Goal: Task Accomplishment & Management: Manage account settings

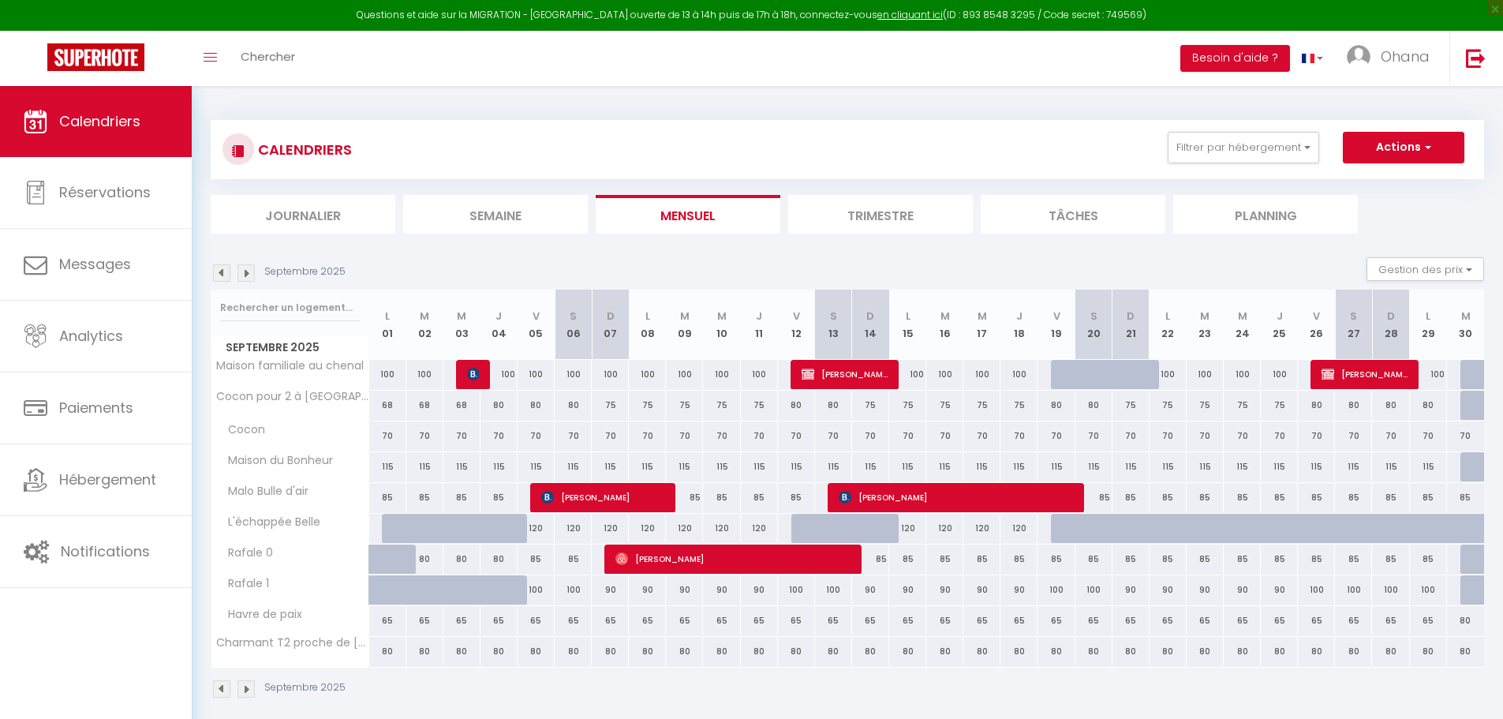
click at [59, 256] on span "Messages" at bounding box center [95, 264] width 72 height 20
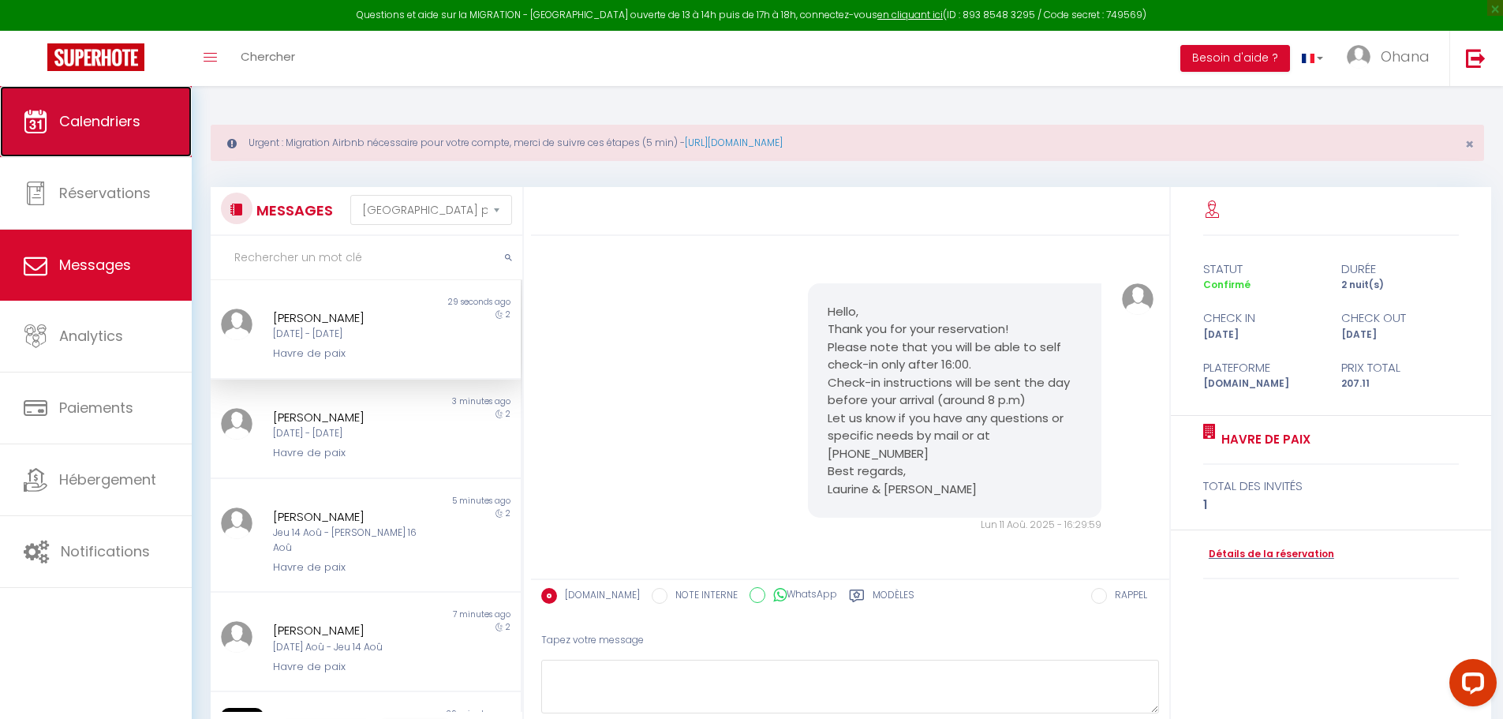
click at [115, 156] on link "Calendriers" at bounding box center [96, 121] width 192 height 71
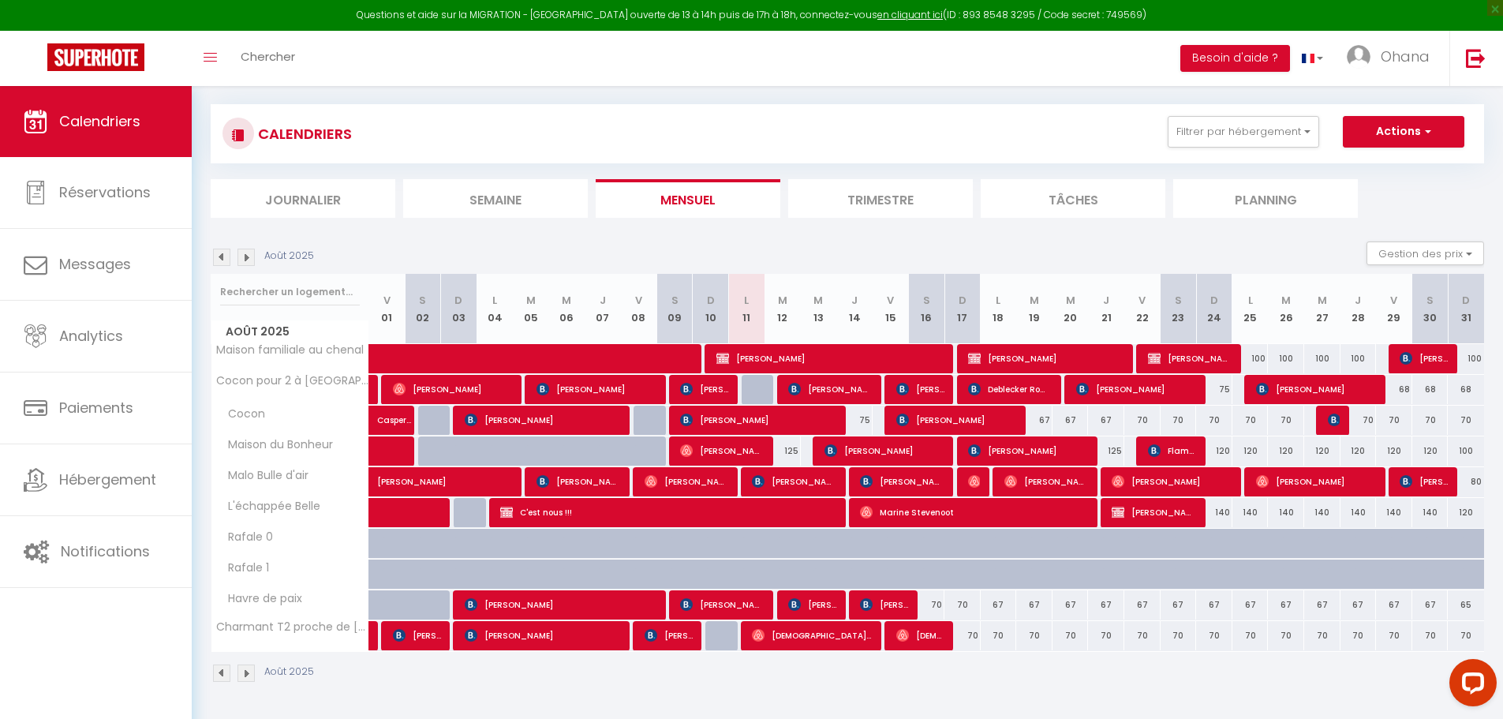
scroll to position [86, 0]
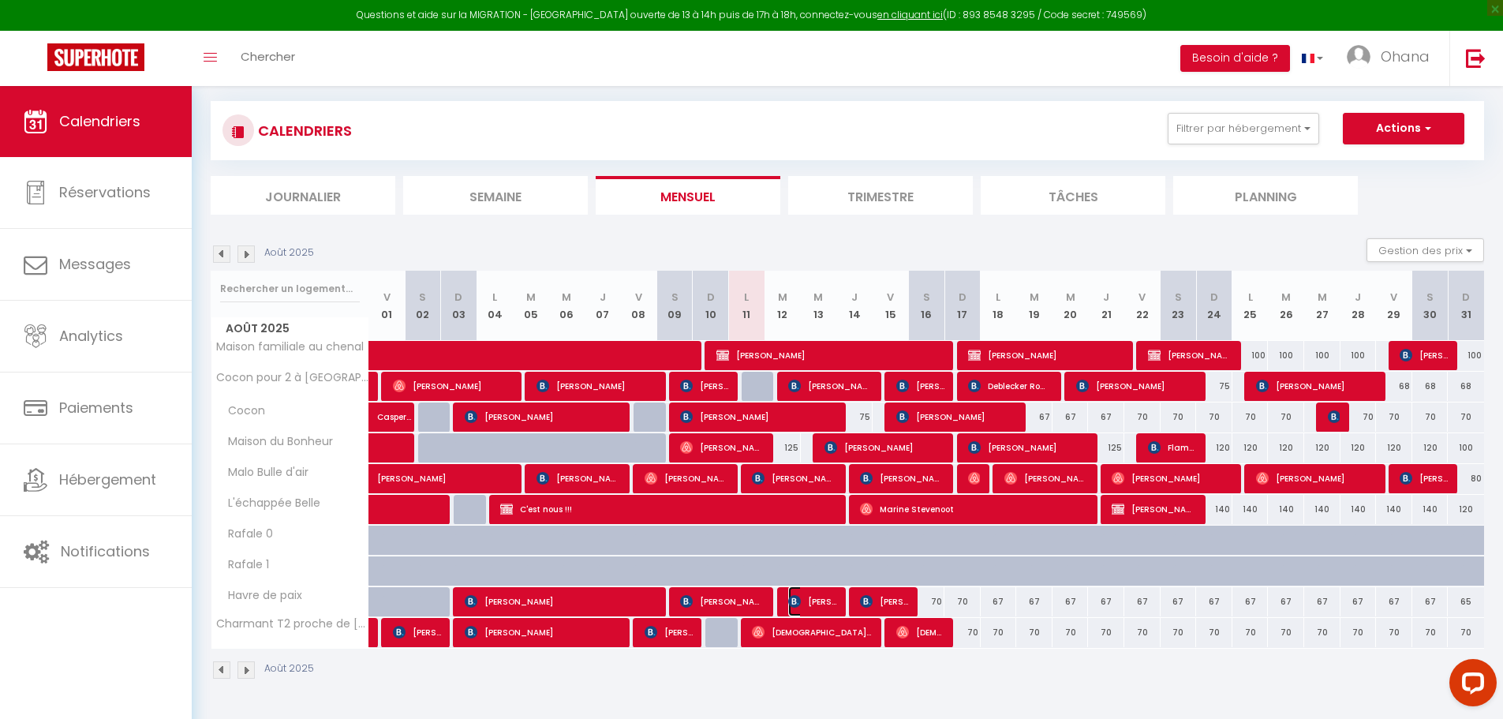
click at [818, 600] on span "[PERSON_NAME]" at bounding box center [812, 601] width 48 height 30
select select "OK"
select select "KO"
select select "0"
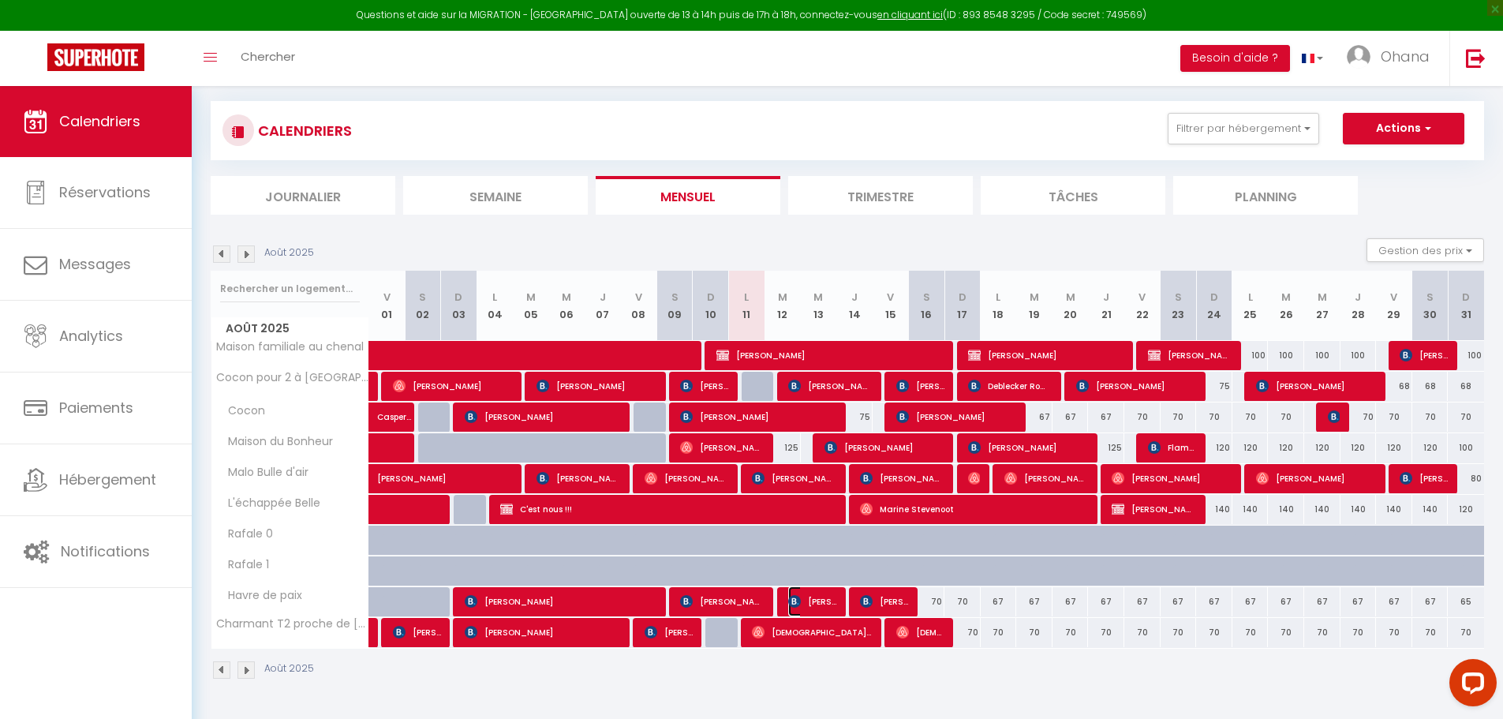
select select "1"
select select
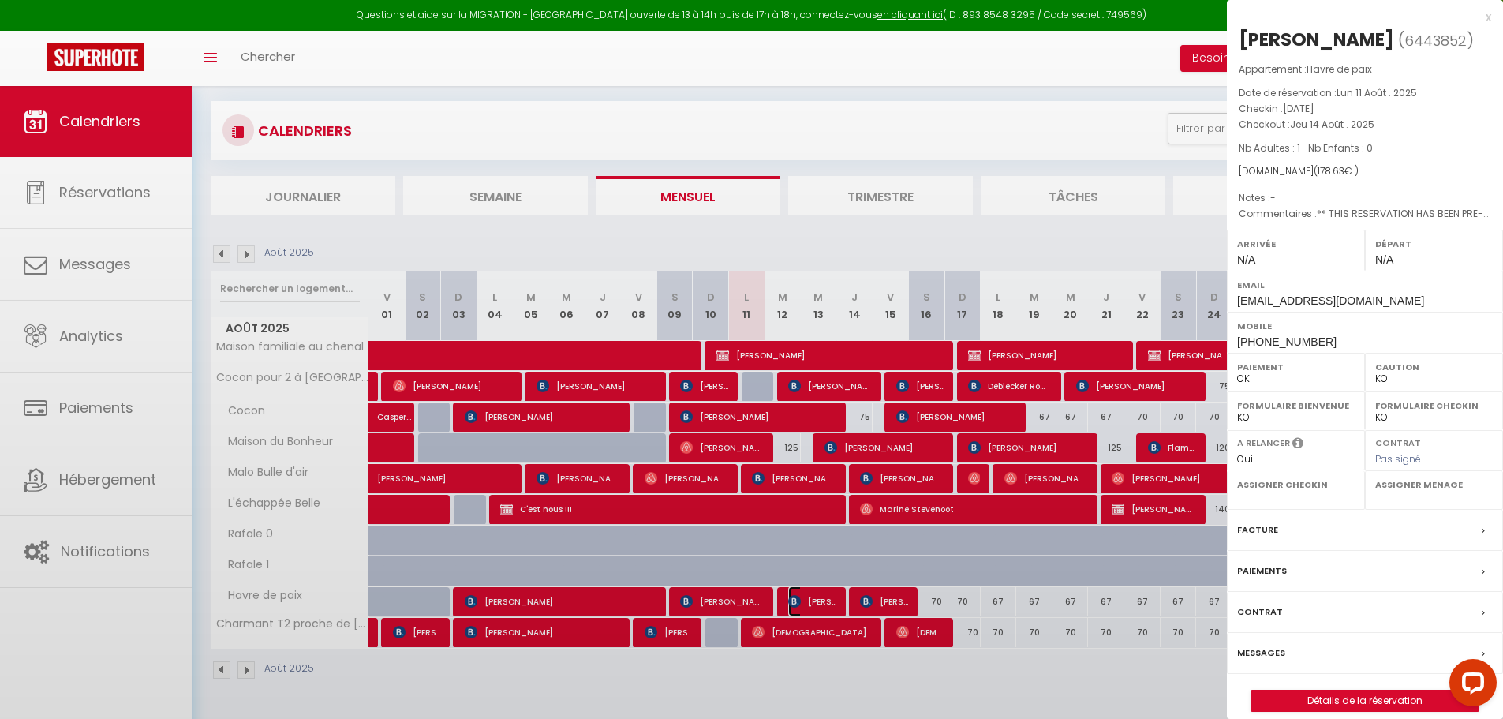
select select "15413"
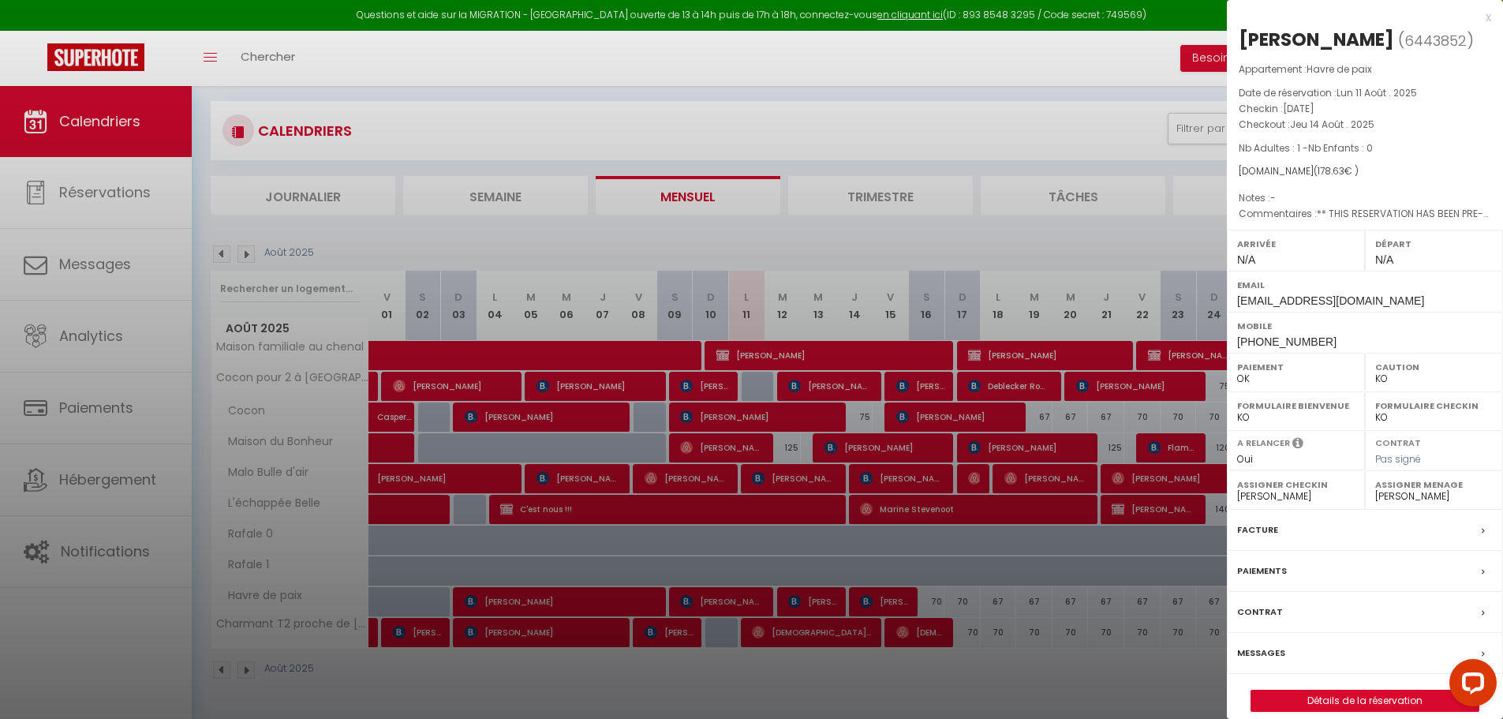
click at [875, 597] on div at bounding box center [751, 359] width 1503 height 719
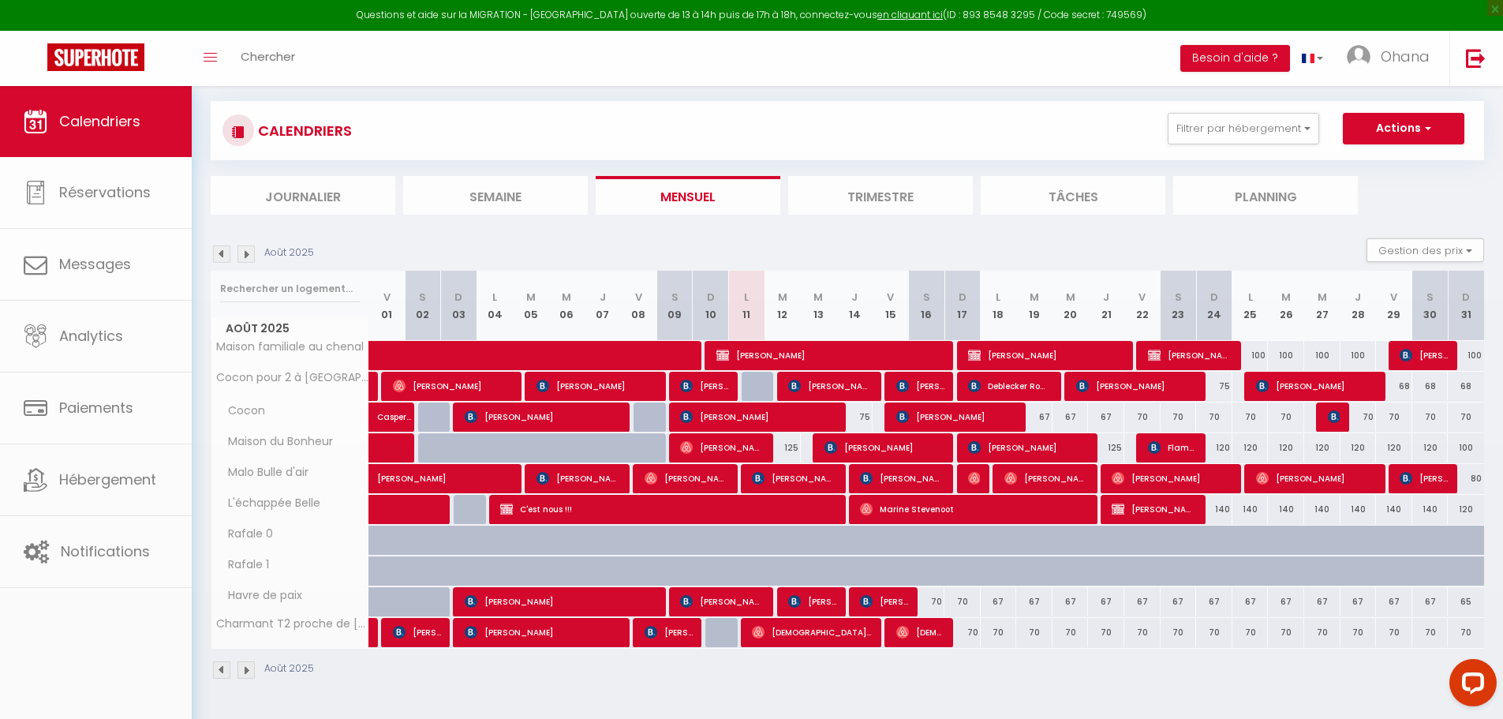
click at [875, 597] on div at bounding box center [751, 359] width 1503 height 719
click at [875, 597] on span "[PERSON_NAME]" at bounding box center [884, 601] width 48 height 30
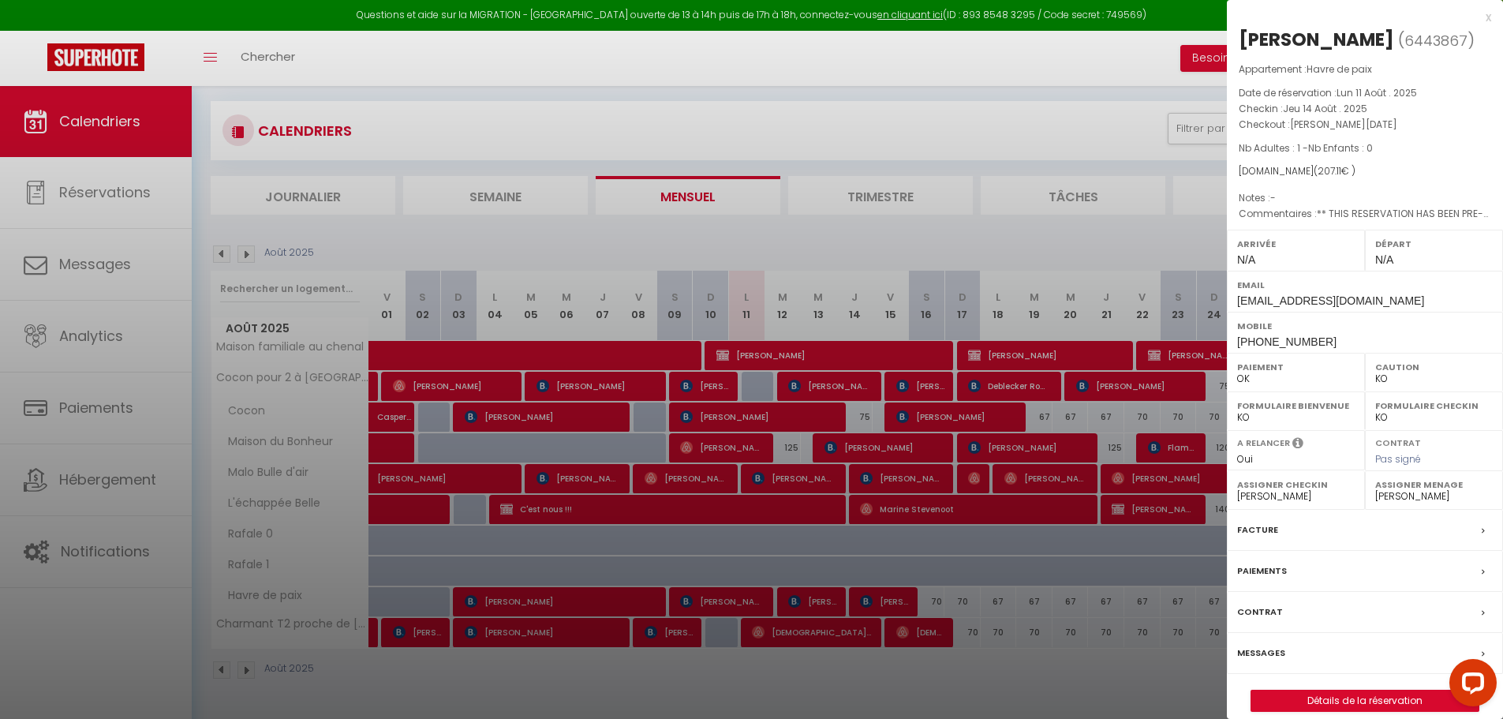
click at [1034, 675] on div at bounding box center [751, 359] width 1503 height 719
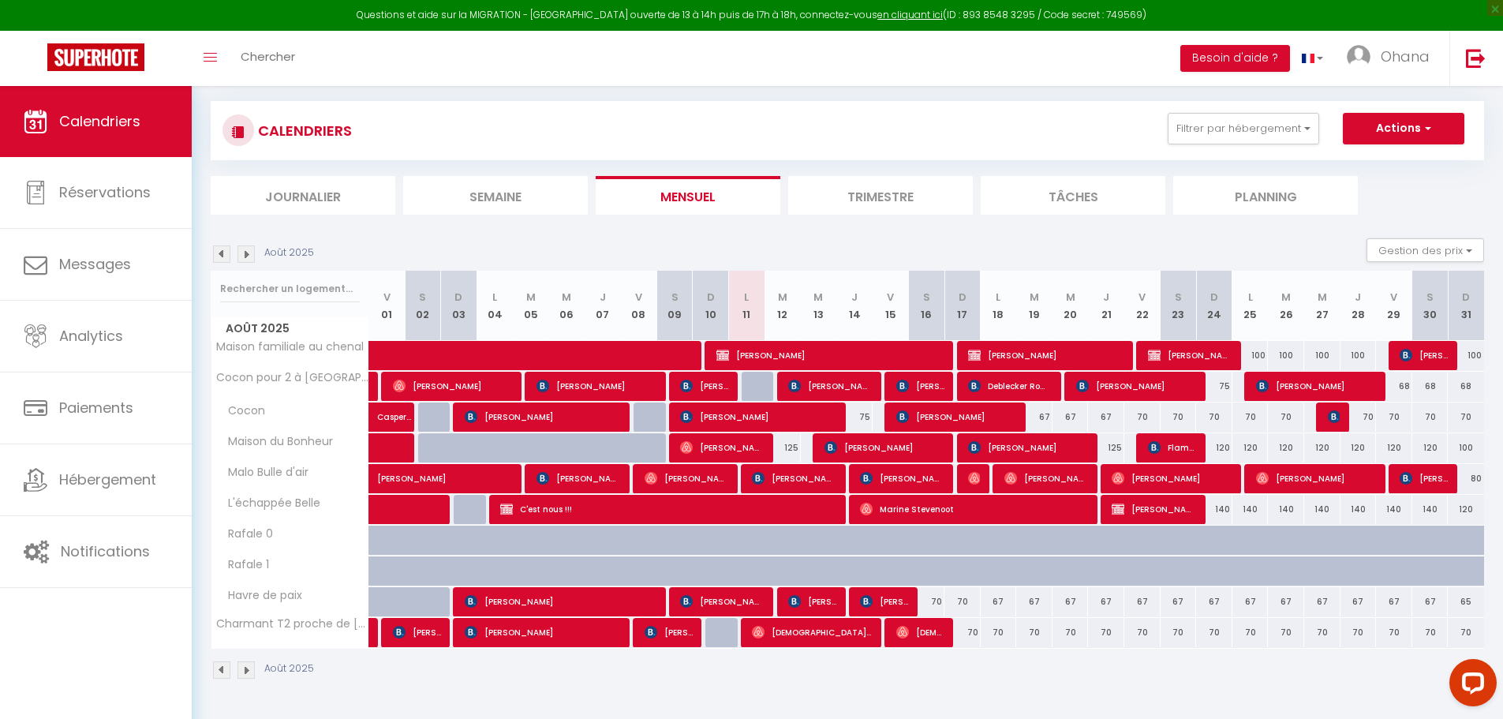
drag, startPoint x: 791, startPoint y: 669, endPoint x: 792, endPoint y: 647, distance: 22.2
click at [789, 672] on div "Août 2025" at bounding box center [848, 672] width 1274 height 47
click at [800, 602] on img at bounding box center [794, 601] width 13 height 13
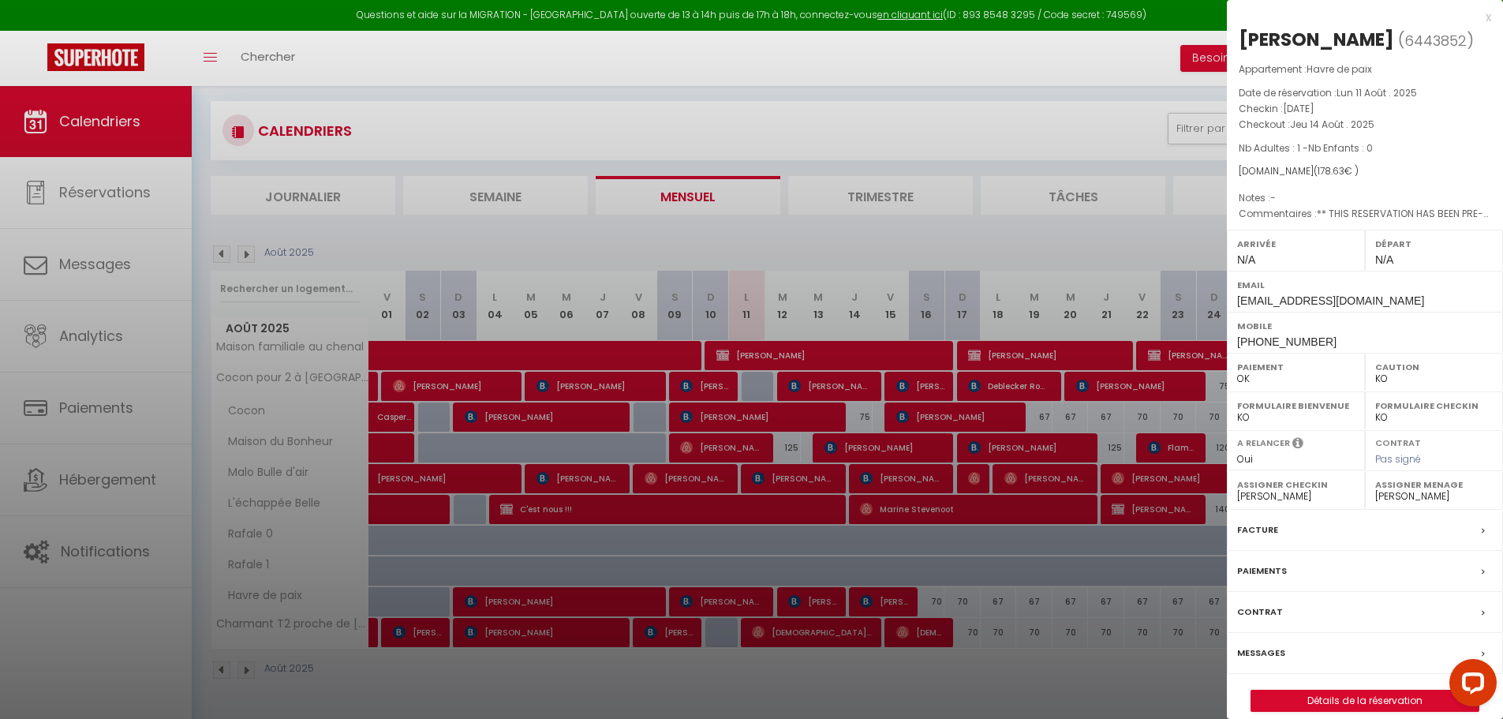
click at [876, 597] on div at bounding box center [751, 359] width 1503 height 719
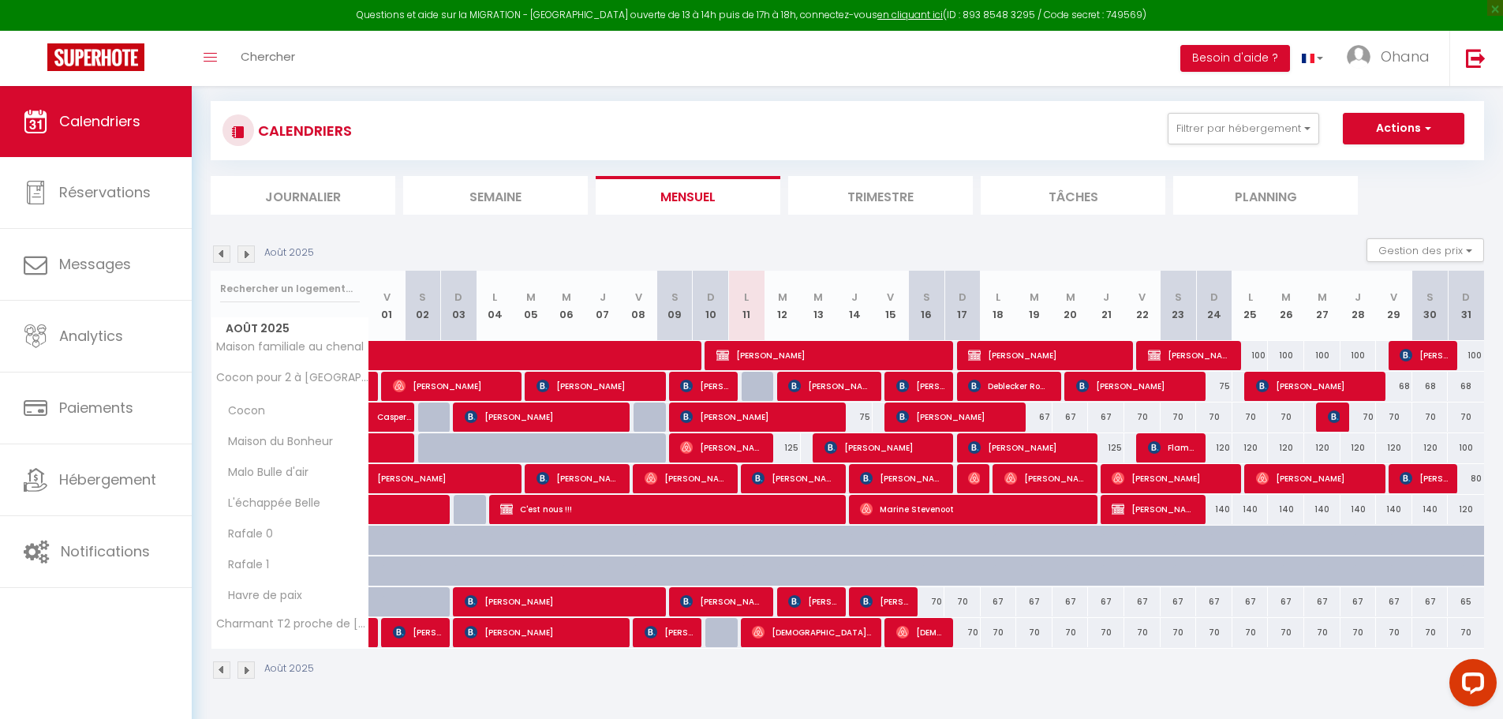
click at [878, 597] on body "Questions et aide sur la MIGRATION - [GEOGRAPHIC_DATA] ouverte de 13 à 14h puis…" at bounding box center [751, 359] width 1503 height 719
click at [879, 597] on span "[PERSON_NAME]" at bounding box center [884, 601] width 48 height 30
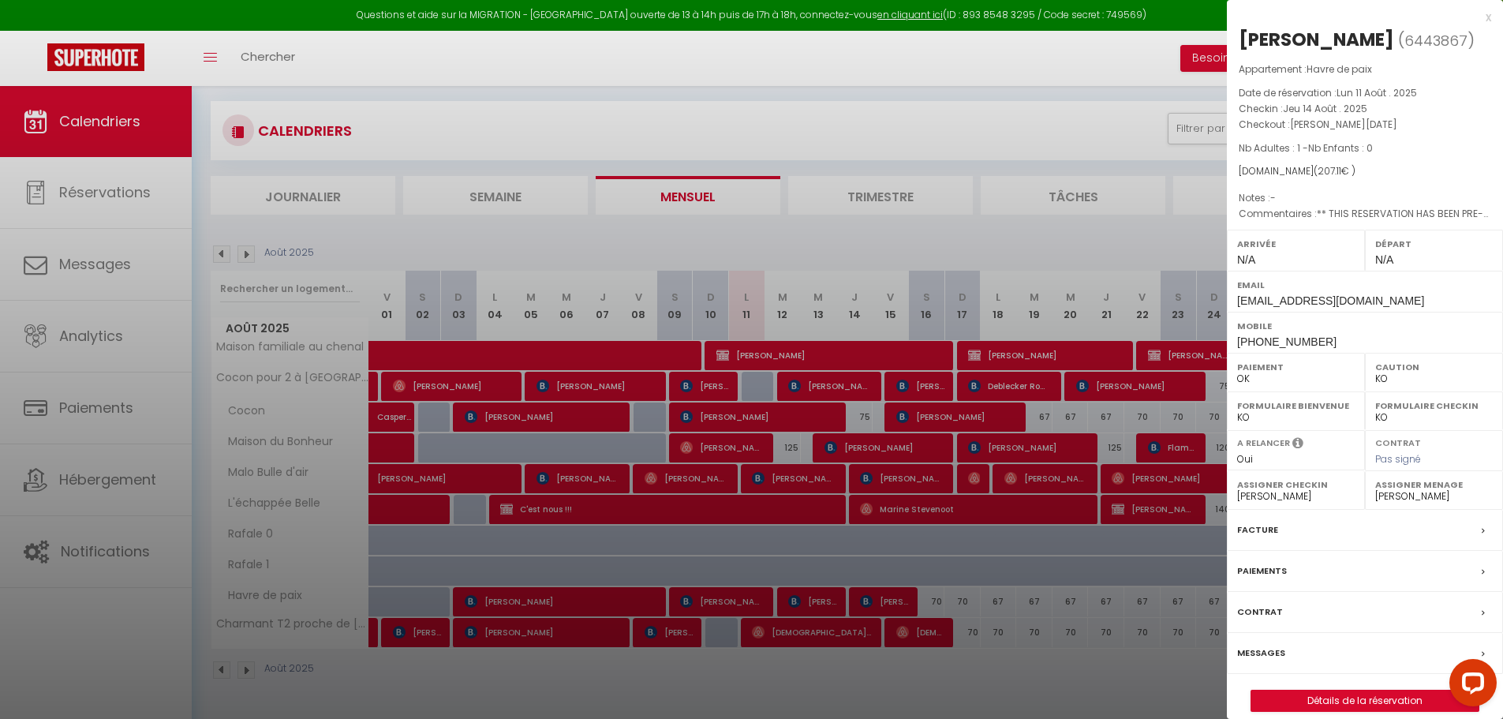
click at [887, 679] on div at bounding box center [751, 359] width 1503 height 719
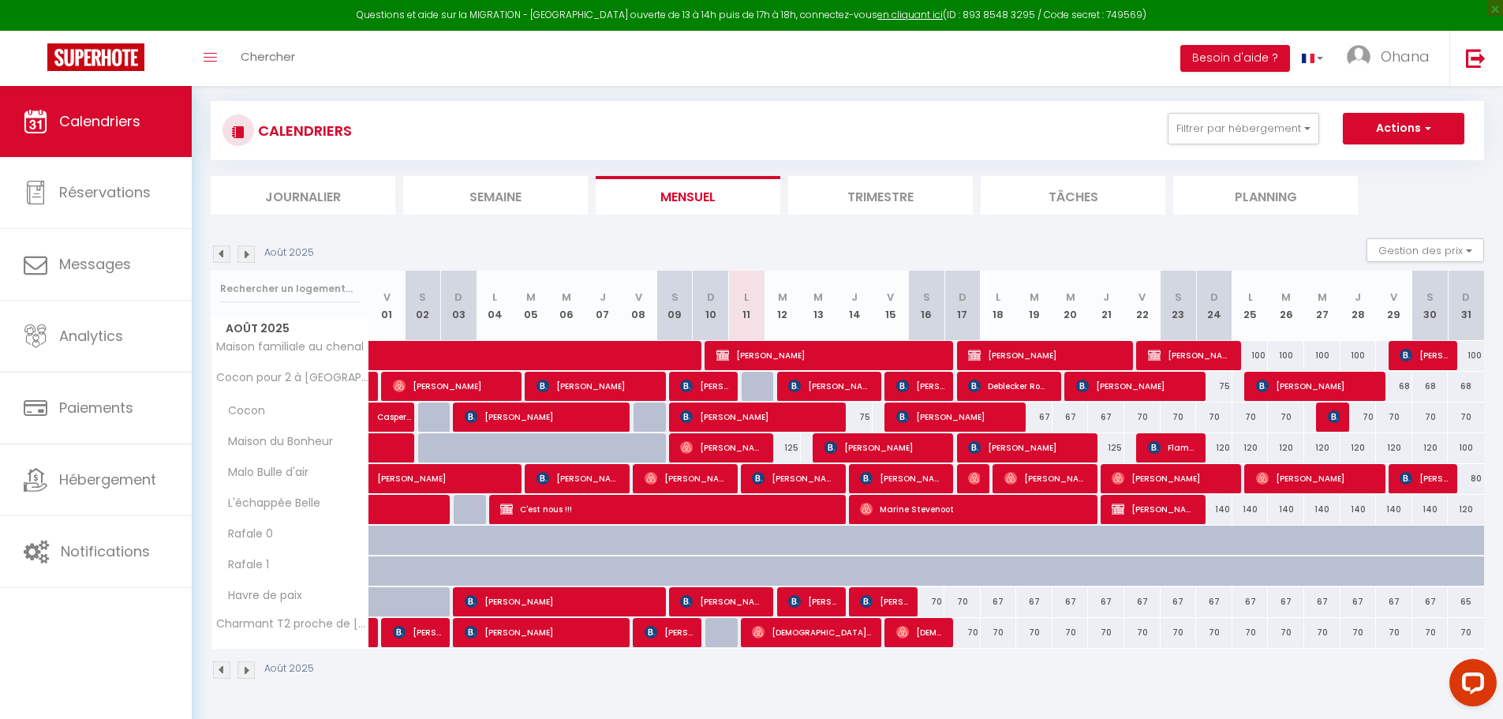
click at [856, 664] on div "Août 2025" at bounding box center [848, 672] width 1274 height 47
click at [821, 589] on span "[PERSON_NAME]" at bounding box center [812, 601] width 48 height 30
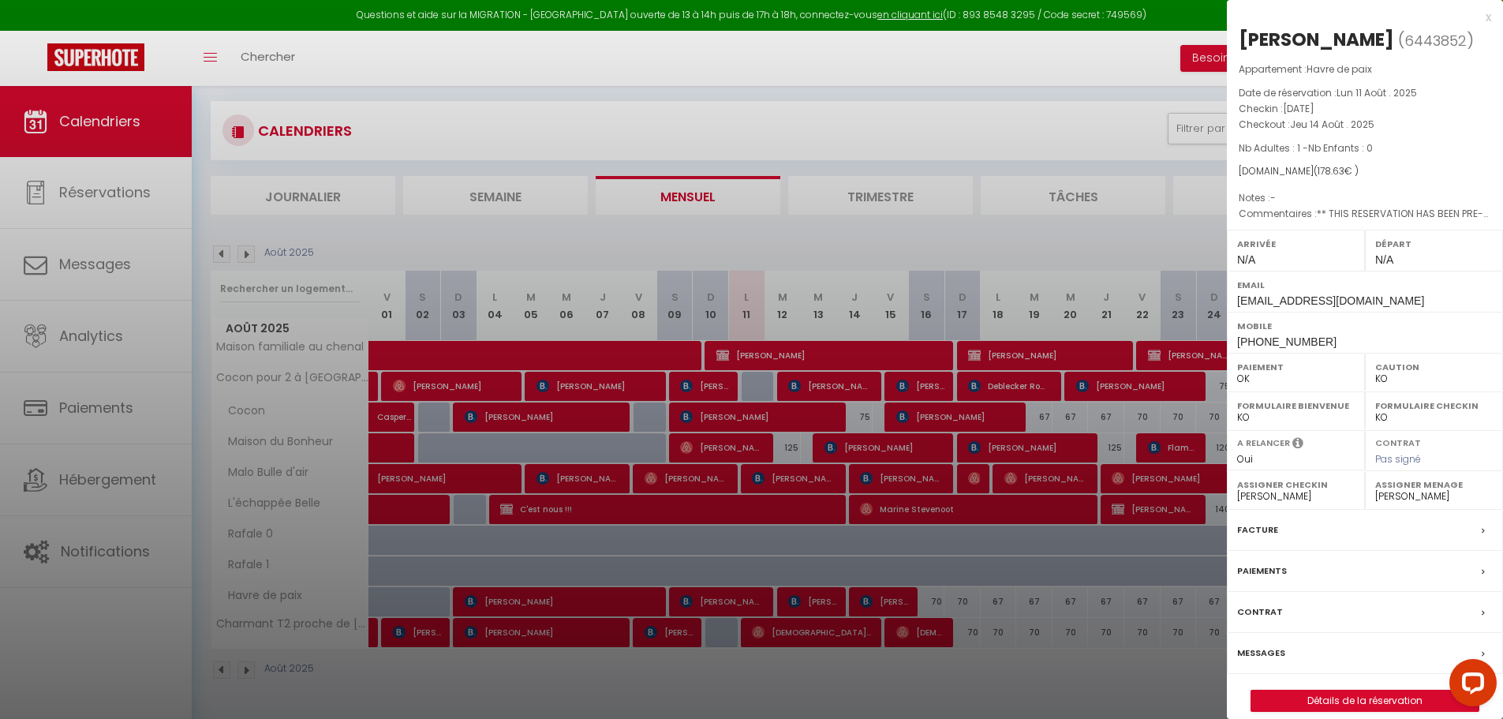
click at [975, 658] on div at bounding box center [751, 359] width 1503 height 719
